Goal: Transaction & Acquisition: Purchase product/service

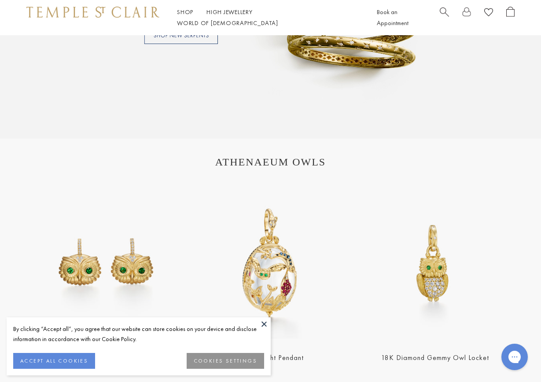
scroll to position [908, 0]
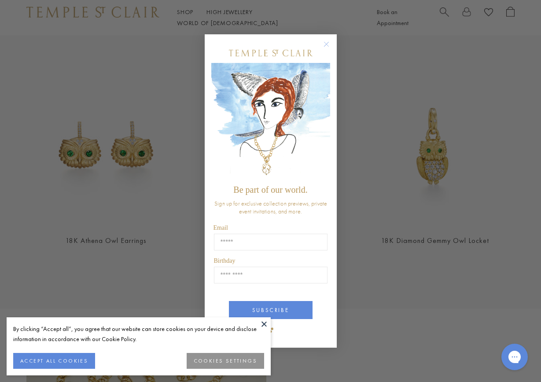
click at [326, 43] on circle "Close dialog" at bounding box center [326, 44] width 11 height 11
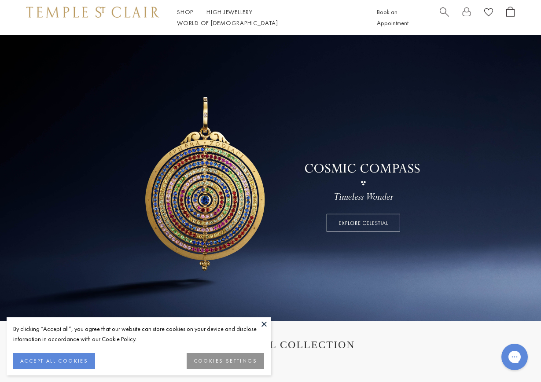
scroll to position [0, 0]
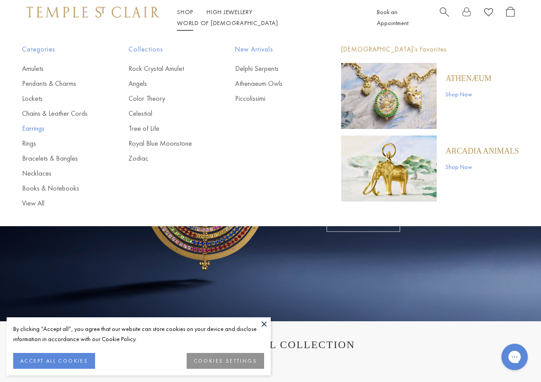
click at [27, 129] on link "Earrings" at bounding box center [57, 129] width 71 height 10
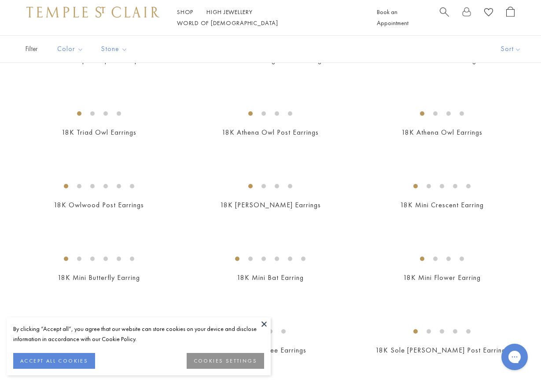
scroll to position [114, 0]
click at [0, 0] on img at bounding box center [0, 0] width 0 height 0
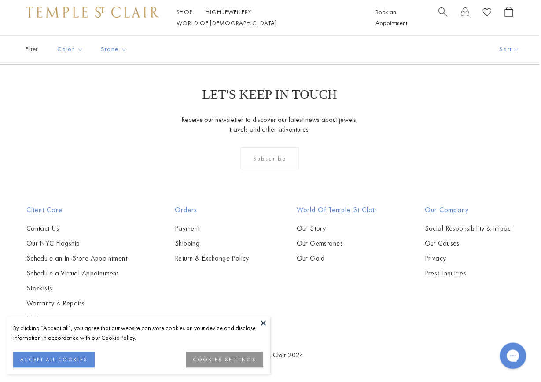
scroll to position [3730, 0]
click at [254, 29] on link "2" at bounding box center [256, 17] width 29 height 24
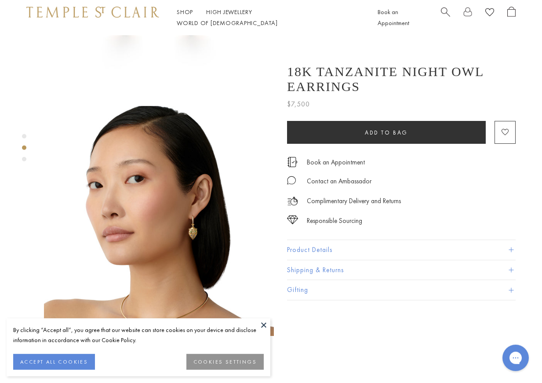
scroll to position [227, 0]
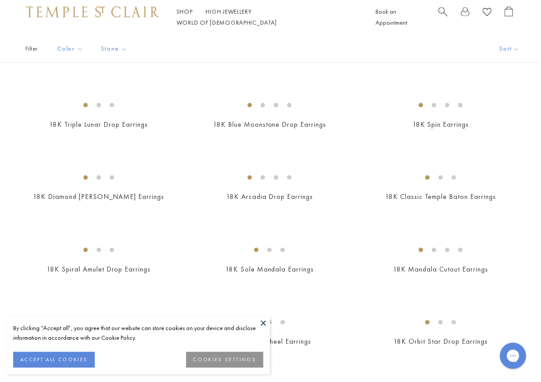
scroll to position [879, 0]
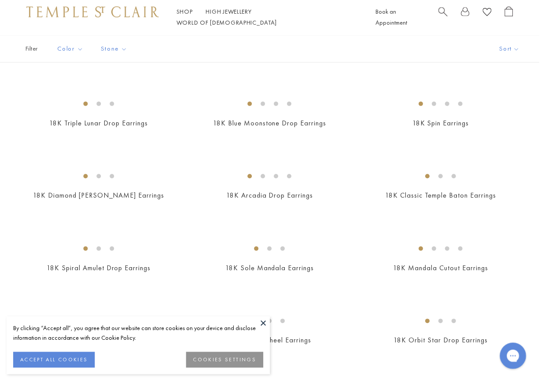
click at [0, 0] on img at bounding box center [0, 0] width 0 height 0
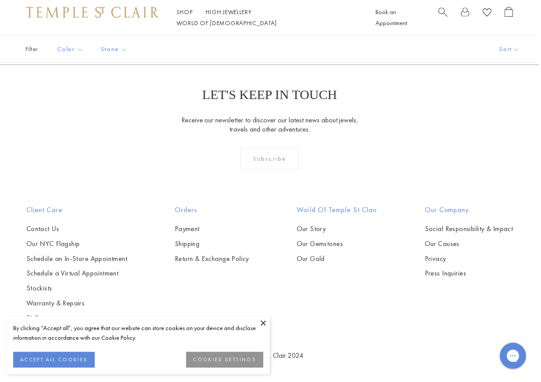
scroll to position [1764, 0]
click at [0, 0] on img at bounding box center [0, 0] width 0 height 0
click at [301, 29] on link "3" at bounding box center [298, 17] width 29 height 24
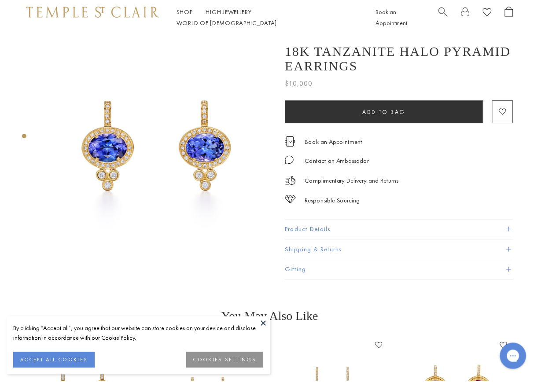
click at [253, 177] on img at bounding box center [158, 149] width 228 height 228
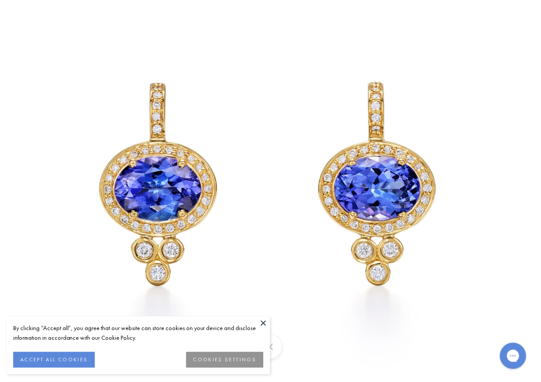
click at [265, 323] on button at bounding box center [263, 323] width 13 height 13
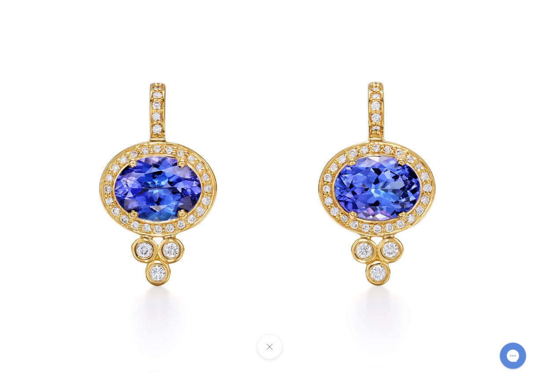
click at [269, 347] on button at bounding box center [270, 348] width 24 height 24
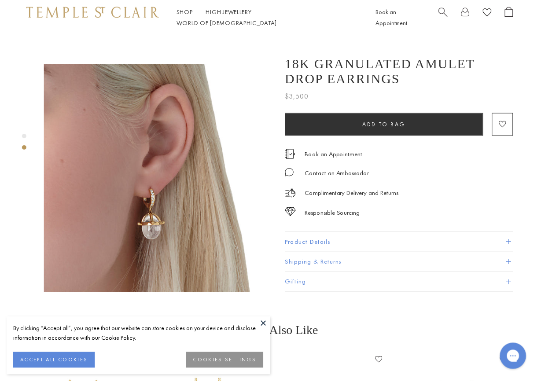
scroll to position [216, 0]
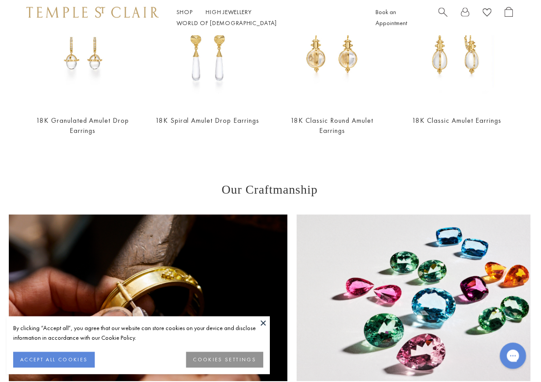
scroll to position [298, 0]
